Goal: Task Accomplishment & Management: Complete application form

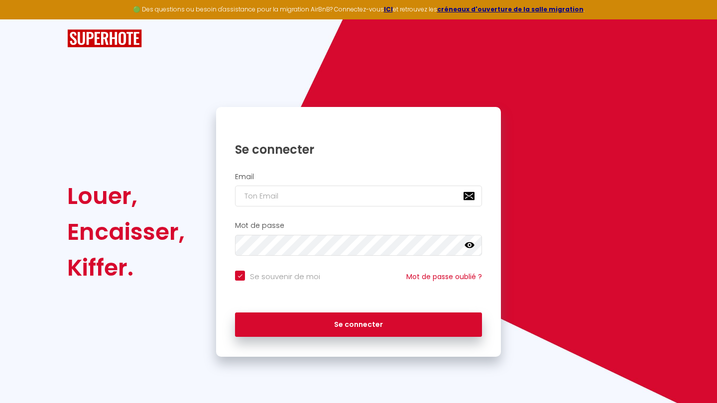
click at [397, 165] on div "Se connecter" at bounding box center [358, 142] width 285 height 50
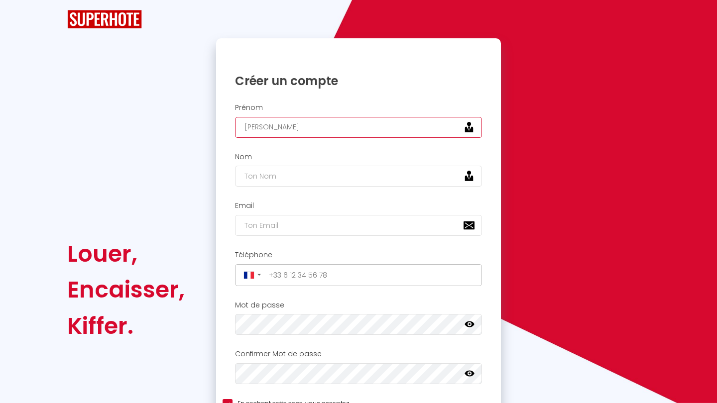
type input "Arthur"
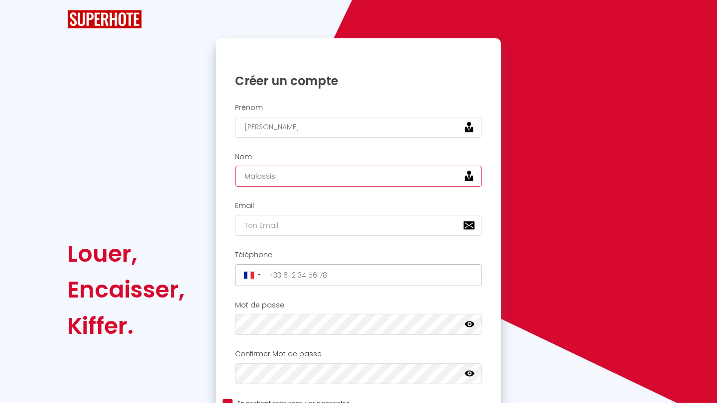
type input "Malassis"
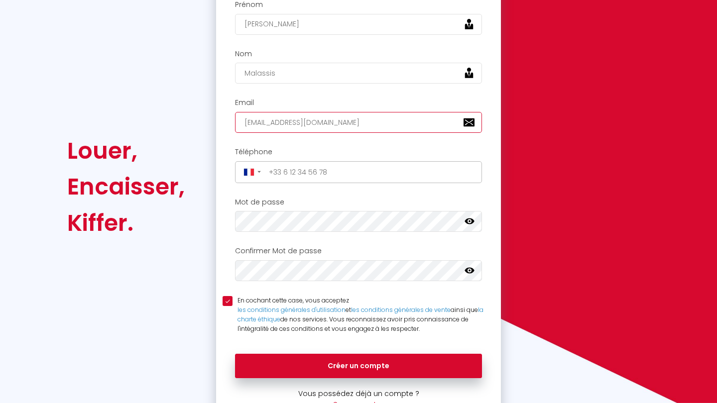
scroll to position [109, 0]
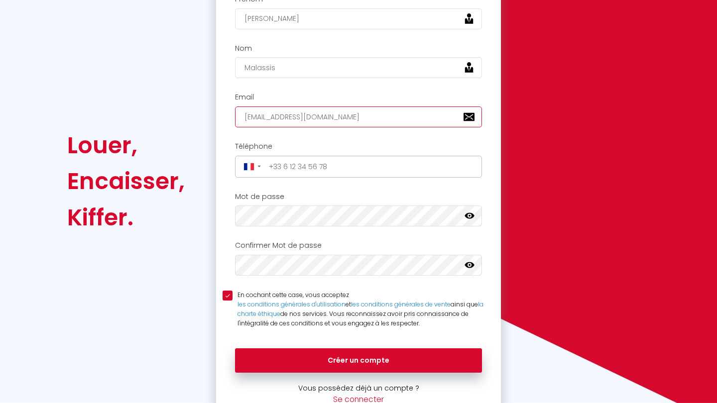
type input "contact@unairdevacances.bzh"
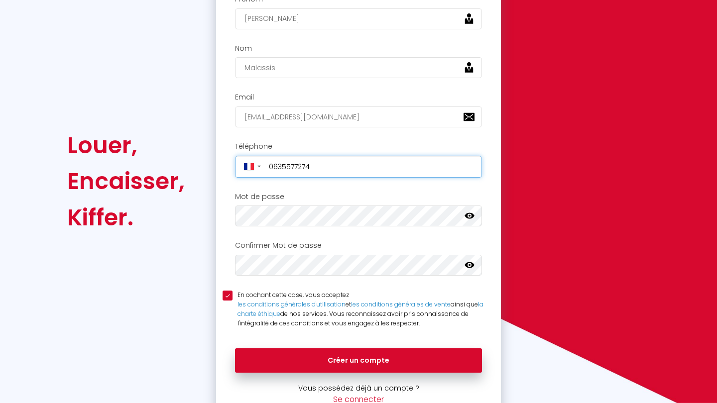
type input "+33635577274"
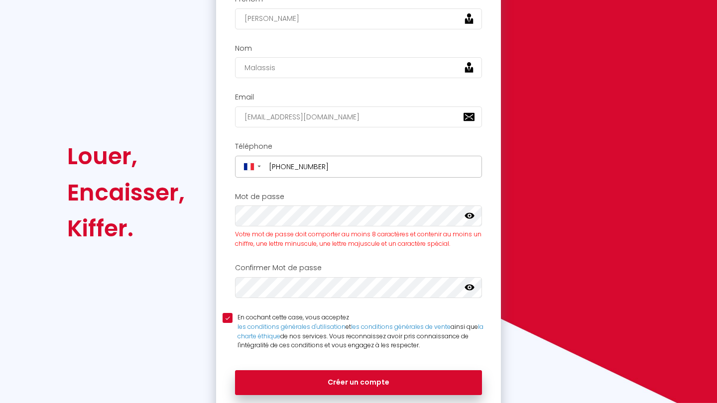
click at [466, 212] on icon at bounding box center [470, 216] width 10 height 10
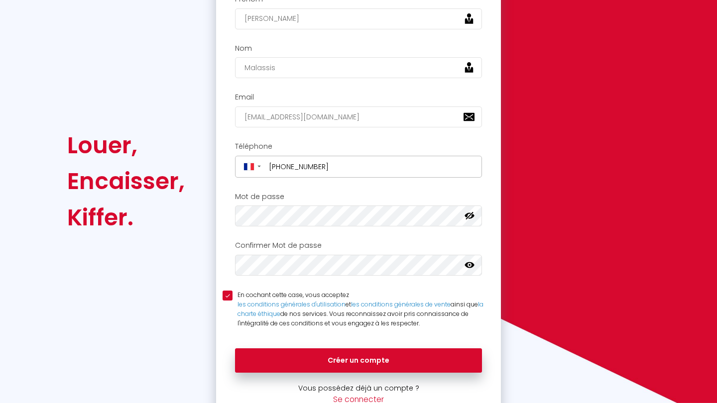
click at [467, 264] on icon at bounding box center [470, 266] width 10 height 6
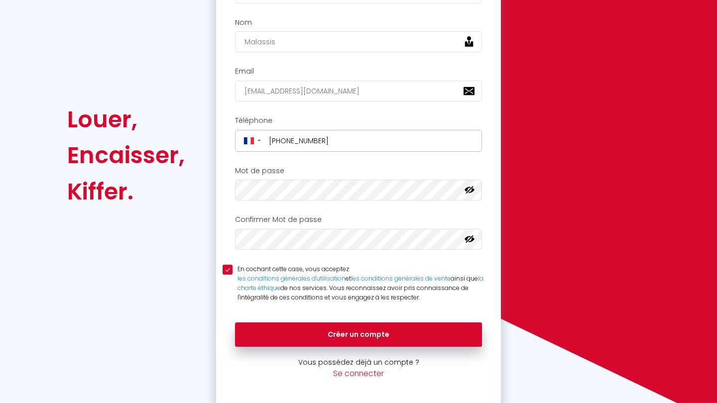
scroll to position [134, 0]
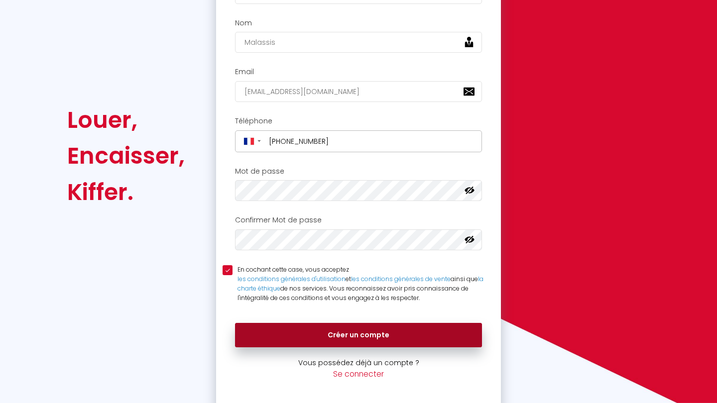
click at [381, 331] on button "Créer un compte" at bounding box center [358, 335] width 247 height 25
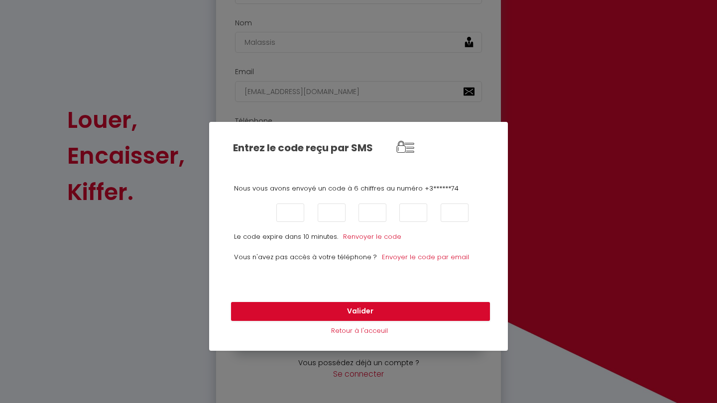
click at [257, 210] on input "text" at bounding box center [250, 213] width 28 height 18
type input "0"
type input "8"
type input "4"
type input "3"
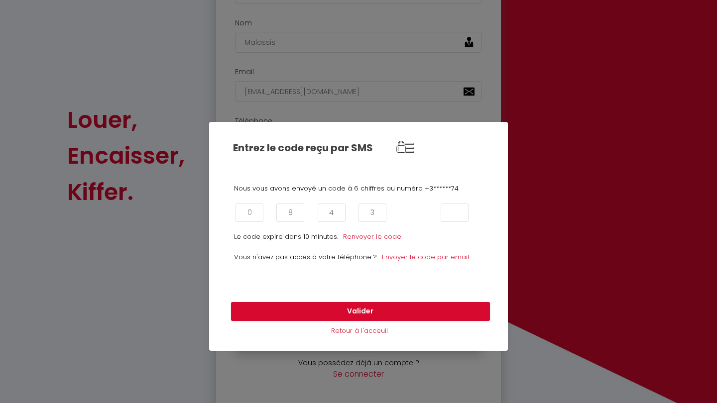
type input "5"
type input "2"
click at [360, 311] on button "Valider" at bounding box center [360, 311] width 259 height 19
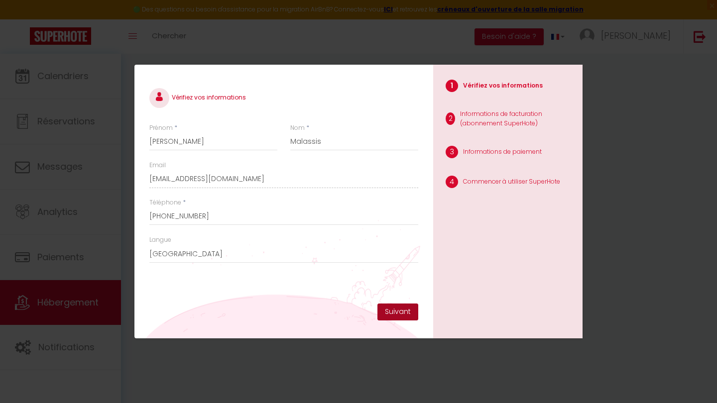
click at [410, 314] on button "Suivant" at bounding box center [398, 312] width 41 height 17
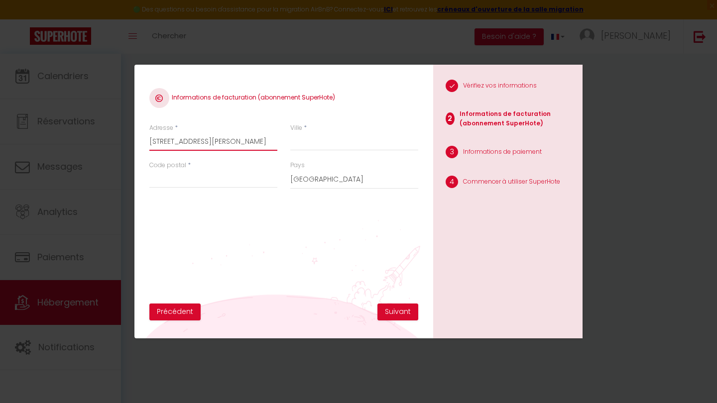
type input "25 Rue louis desgue"
type input "miniac-morvan"
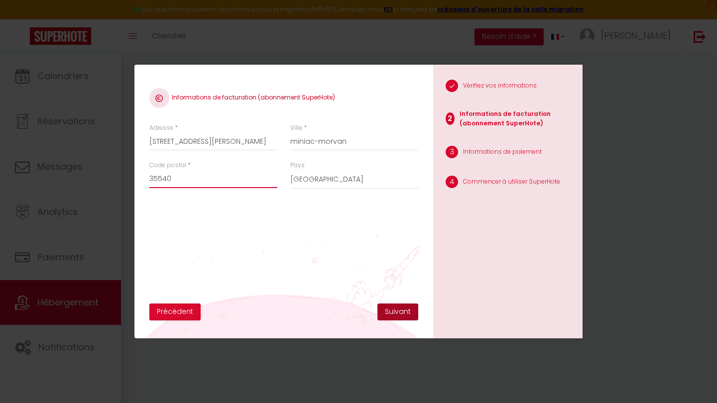
type input "35540"
click at [390, 311] on button "Suivant" at bounding box center [398, 312] width 41 height 17
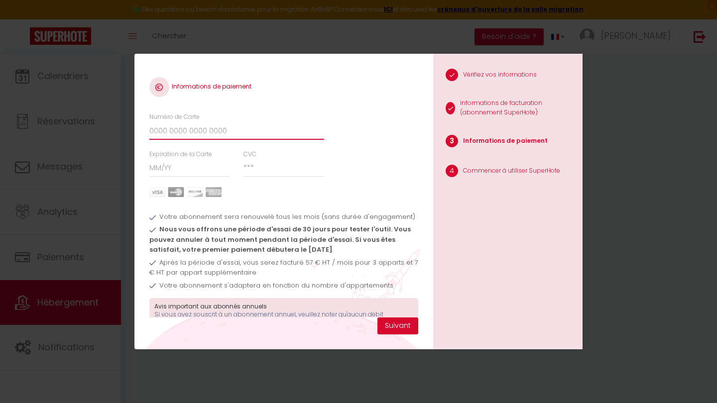
click at [201, 135] on input "Numéro de Carte" at bounding box center [236, 131] width 175 height 18
click at [193, 133] on input "Numéro de Carte" at bounding box center [236, 131] width 175 height 18
type input "4165981677840021"
click at [151, 167] on input "Expiration de la Carte" at bounding box center [189, 168] width 81 height 18
type input "07 / 30"
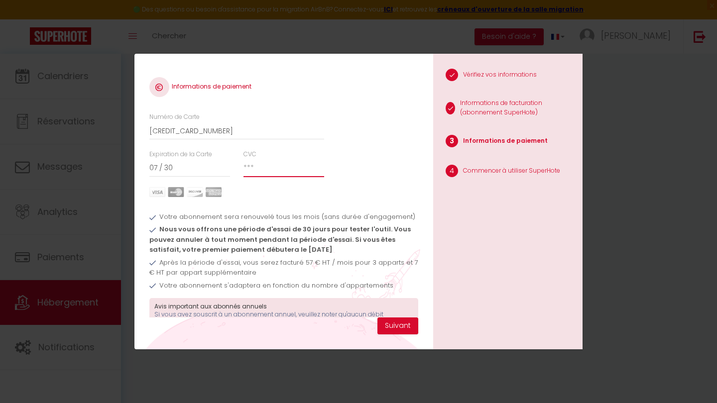
click at [263, 167] on input "CVC" at bounding box center [284, 168] width 81 height 18
type input "967"
click at [403, 325] on button "Suivant" at bounding box center [398, 326] width 41 height 17
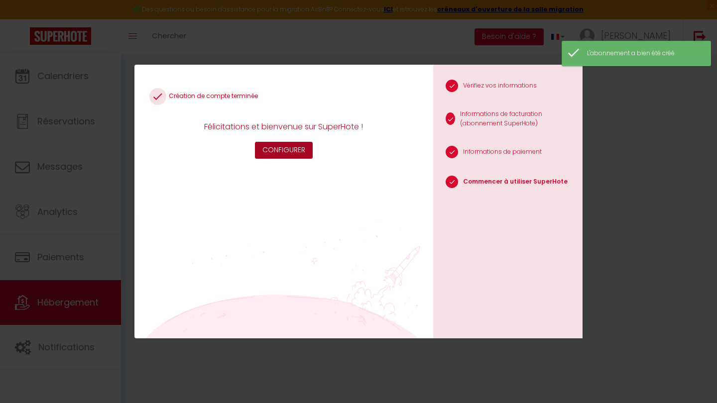
click at [295, 154] on button "Configurer" at bounding box center [284, 150] width 58 height 17
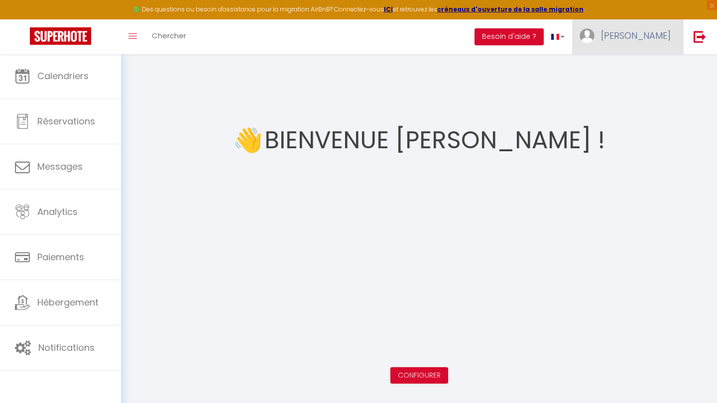
click at [645, 41] on span "Arthur" at bounding box center [636, 35] width 70 height 12
click at [636, 71] on link "Paramètres" at bounding box center [644, 69] width 74 height 17
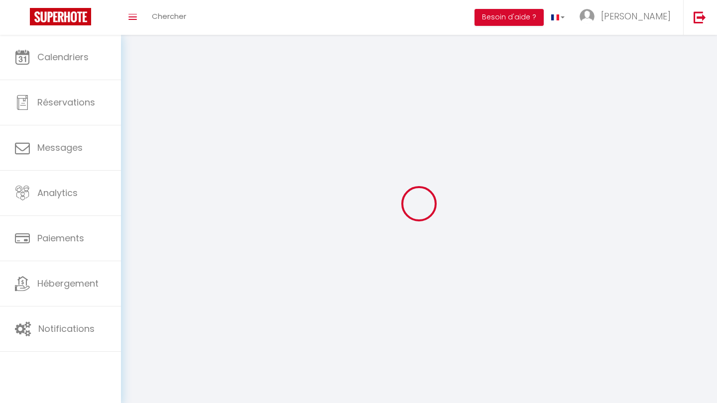
type input "Arthur"
type input "Malassis"
type input "+33635577274"
type input "25 Rue louis desgue"
type input "35540"
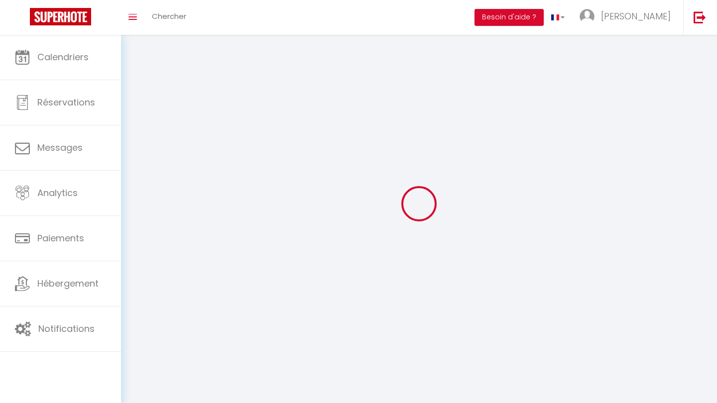
type input "miniac-morvan"
type input "NFgUZmTG3r5upV0u4Epih5bep"
type input "99kDfw3TAzFF8I2CtbN55r4GU"
type input "https://app.superhote.com/#/get-available-rentals/99kDfw3TAzFF8I2CtbN55r4GU"
select select "1"
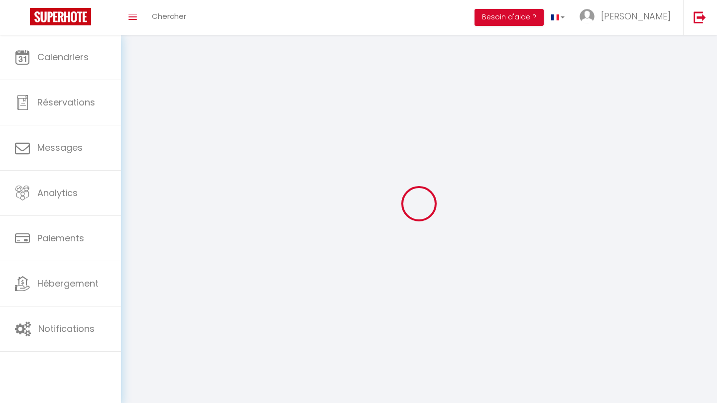
select select "28"
select select "fr"
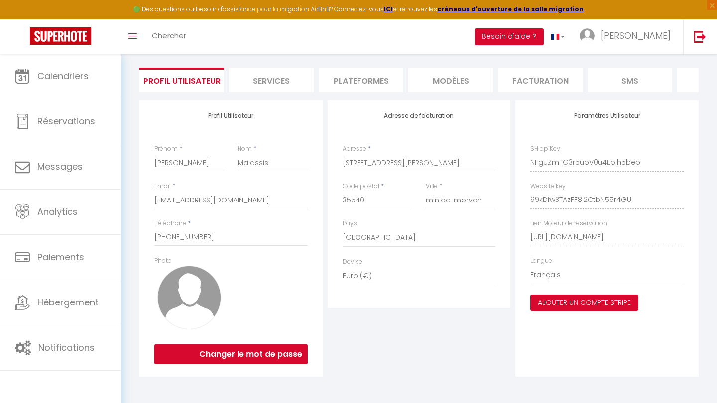
scroll to position [61, 0]
click at [193, 299] on img at bounding box center [189, 298] width 64 height 64
click at [184, 292] on img at bounding box center [189, 298] width 64 height 64
click at [294, 78] on li "Services" at bounding box center [271, 80] width 85 height 24
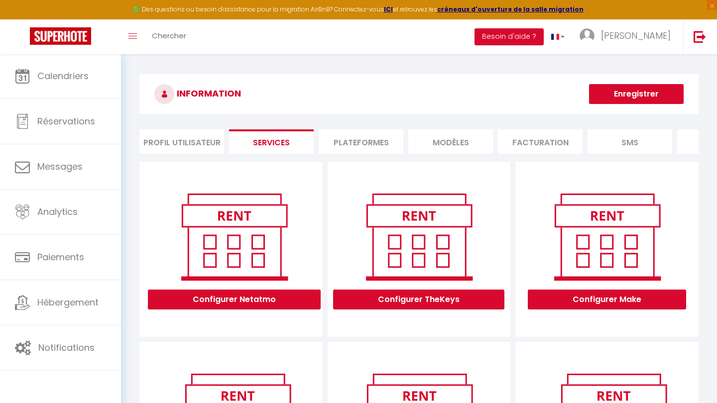
click at [359, 142] on li "Plateformes" at bounding box center [361, 142] width 85 height 24
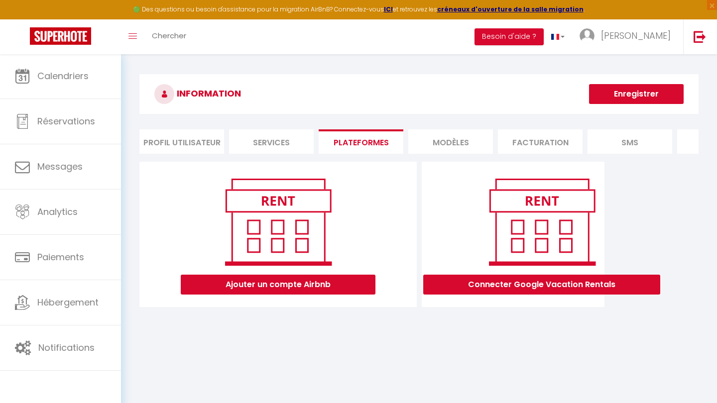
click at [448, 144] on li "MODÈLES" at bounding box center [450, 142] width 85 height 24
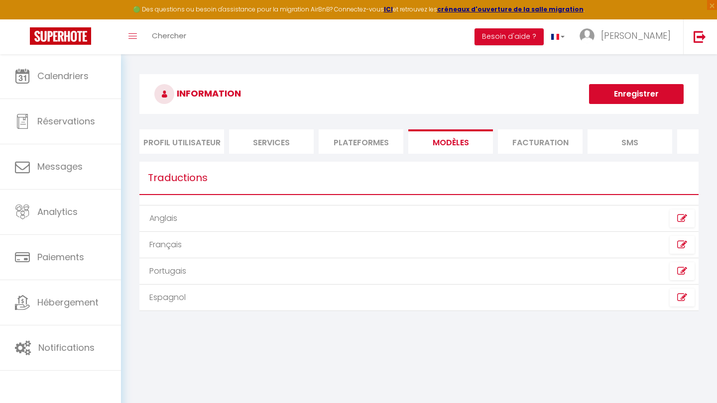
click at [562, 143] on li "Facturation" at bounding box center [540, 142] width 85 height 24
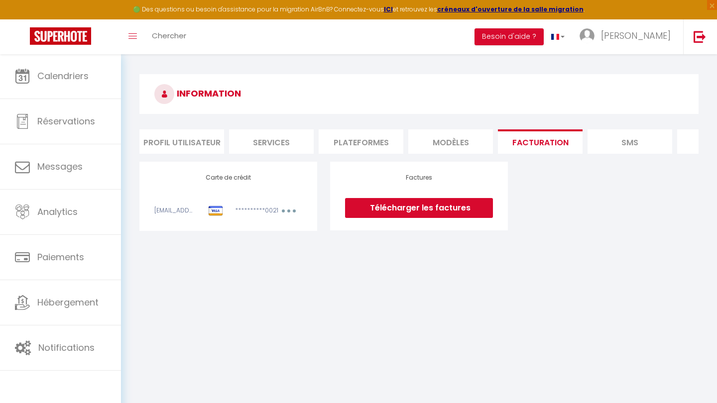
click at [629, 144] on li "SMS" at bounding box center [630, 142] width 85 height 24
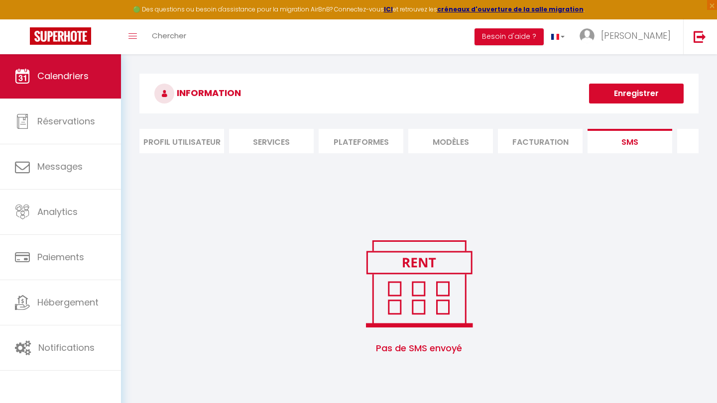
click at [85, 75] on span "Calendriers" at bounding box center [62, 76] width 51 height 12
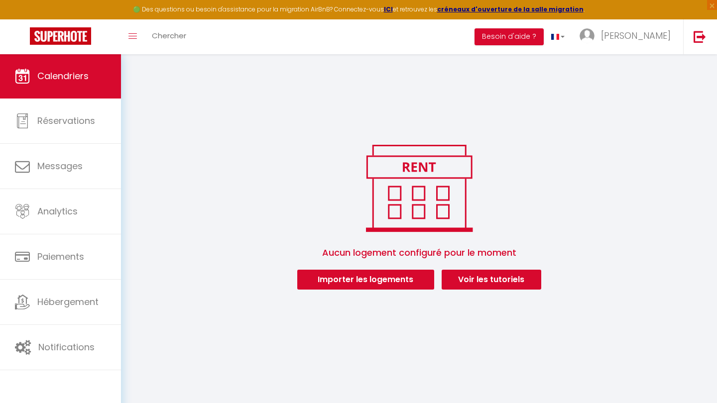
click at [392, 284] on button "Importer les logements" at bounding box center [365, 280] width 137 height 20
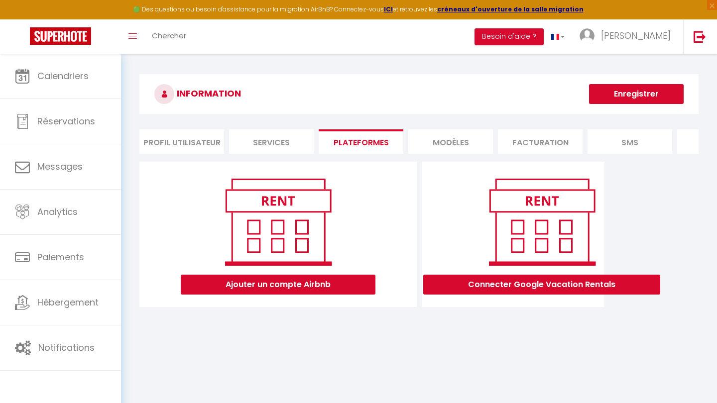
click at [305, 279] on button "Ajouter un compte Airbnb" at bounding box center [278, 285] width 195 height 20
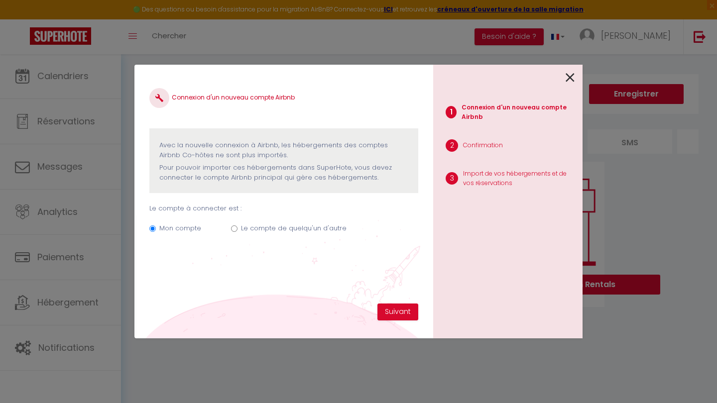
click at [247, 227] on label "Le compte de quelqu'un d'autre" at bounding box center [294, 229] width 106 height 10
click at [238, 227] on input "Le compte de quelqu'un d'autre" at bounding box center [234, 229] width 6 height 6
radio input "true"
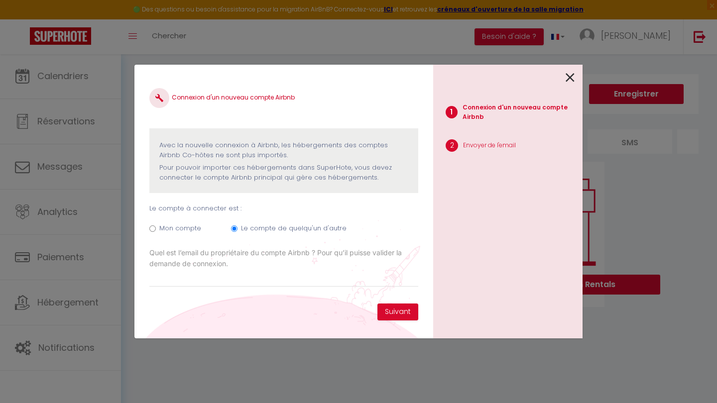
click at [566, 81] on icon at bounding box center [570, 77] width 9 height 15
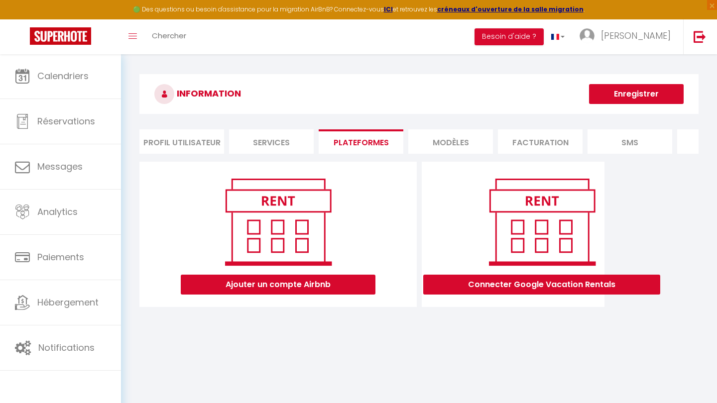
click at [314, 282] on button "Ajouter un compte Airbnb" at bounding box center [278, 285] width 195 height 20
radio input "true"
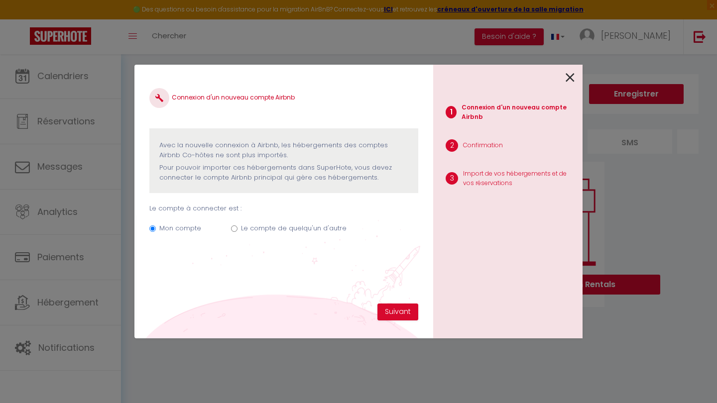
click at [248, 228] on label "Le compte de quelqu'un d'autre" at bounding box center [294, 229] width 106 height 10
click at [238, 228] on input "Le compte de quelqu'un d'autre" at bounding box center [234, 229] width 6 height 6
radio input "true"
radio input "false"
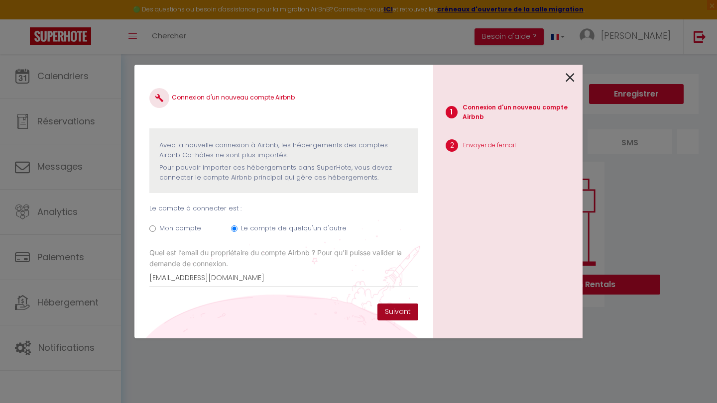
type input "guilloux.youenn@orange.fr"
click at [415, 319] on button "Suivant" at bounding box center [398, 312] width 41 height 17
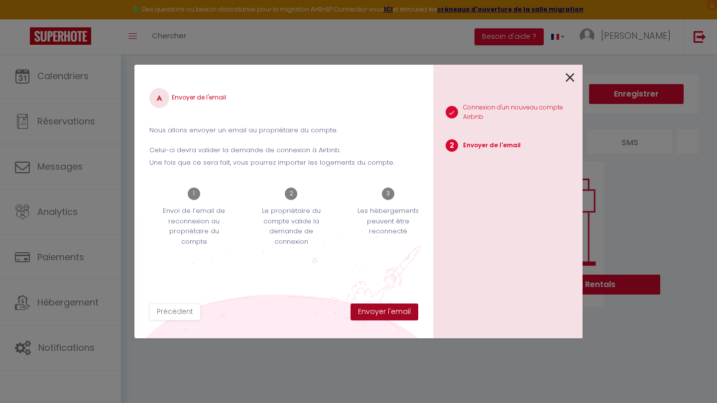
click at [399, 310] on button "Envoyer l'email" at bounding box center [385, 312] width 68 height 17
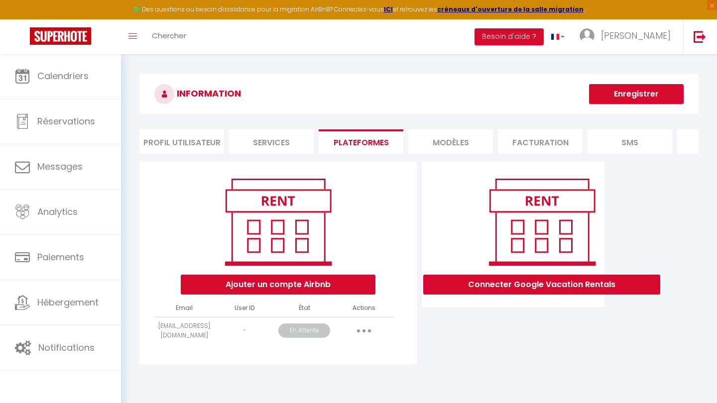
click at [639, 96] on button "Enregistrer" at bounding box center [636, 94] width 95 height 20
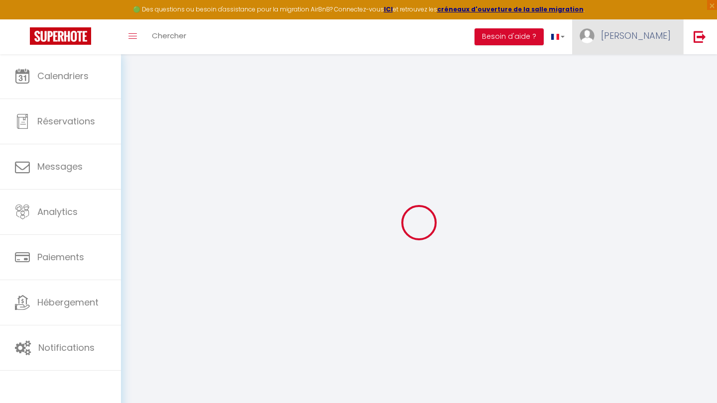
click at [639, 45] on link "Arthur" at bounding box center [627, 36] width 111 height 35
click at [640, 68] on link "Paramètres" at bounding box center [644, 69] width 74 height 17
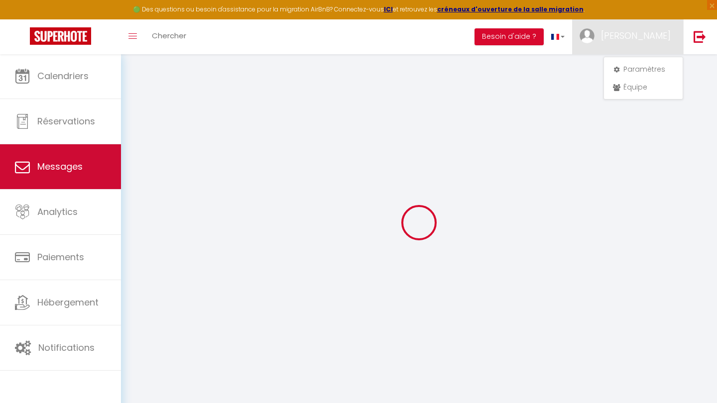
click at [67, 157] on link "Messages" at bounding box center [60, 166] width 121 height 45
select select "message"
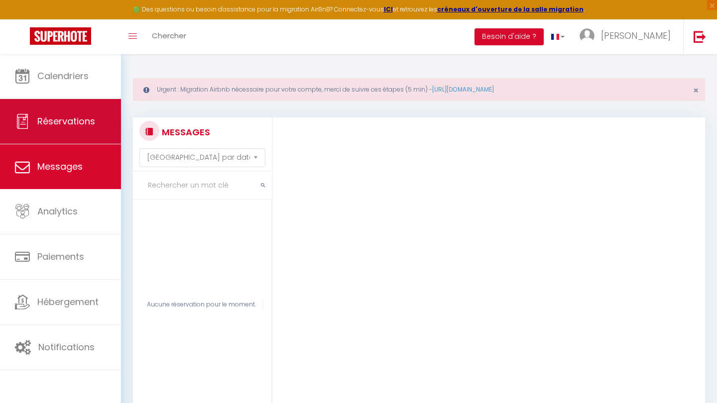
click at [75, 112] on link "Réservations" at bounding box center [60, 121] width 121 height 45
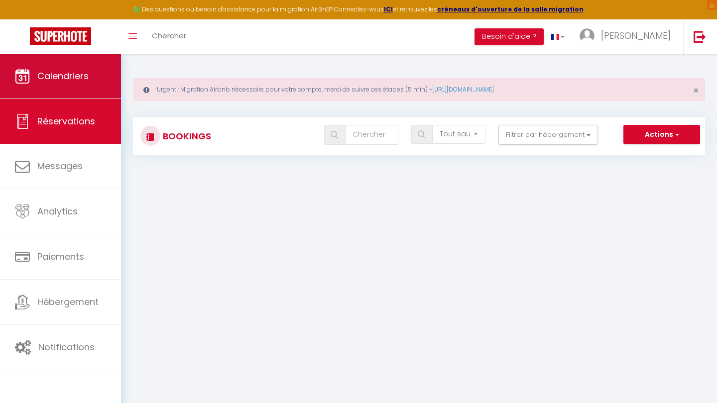
click at [74, 86] on link "Calendriers" at bounding box center [60, 76] width 121 height 45
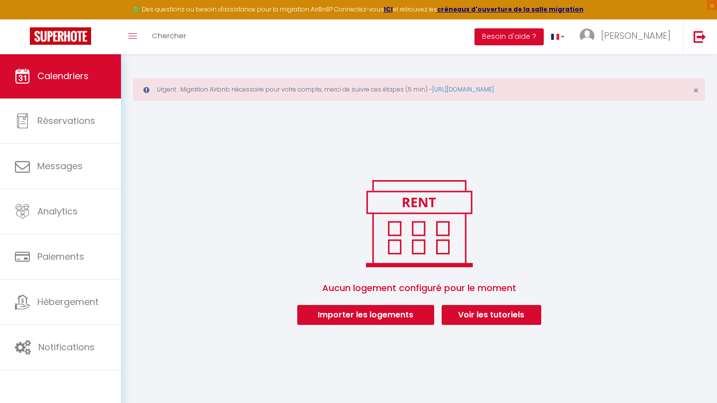
click at [396, 311] on button "Importer les logements" at bounding box center [365, 315] width 137 height 20
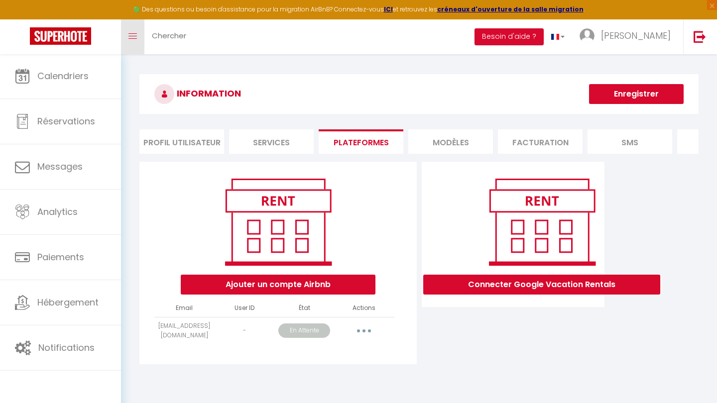
click at [123, 34] on link "Toggle menubar" at bounding box center [132, 36] width 23 height 35
click at [131, 36] on span at bounding box center [133, 36] width 8 height 1
click at [133, 36] on icon "Toggle menubar" at bounding box center [133, 36] width 8 height 6
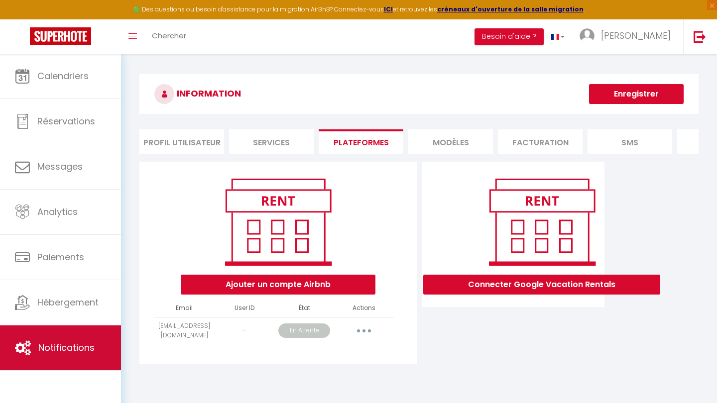
click at [78, 351] on span "Notifications" at bounding box center [66, 348] width 56 height 12
